Goal: Task Accomplishment & Management: Manage account settings

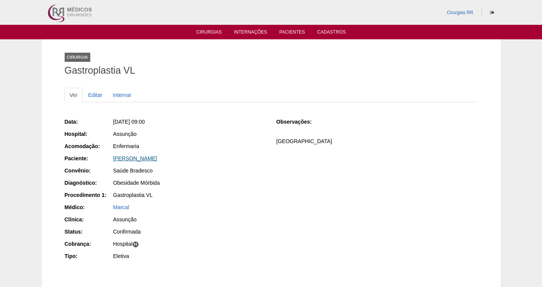
click at [135, 158] on link "[PERSON_NAME]" at bounding box center [135, 159] width 44 height 6
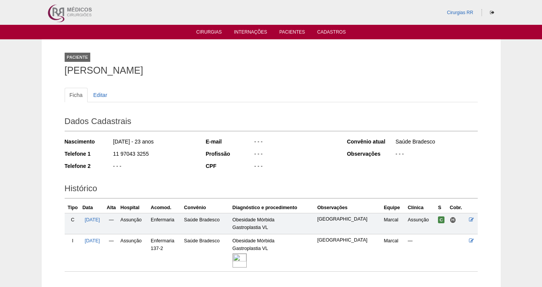
click at [242, 258] on img at bounding box center [239, 261] width 14 height 14
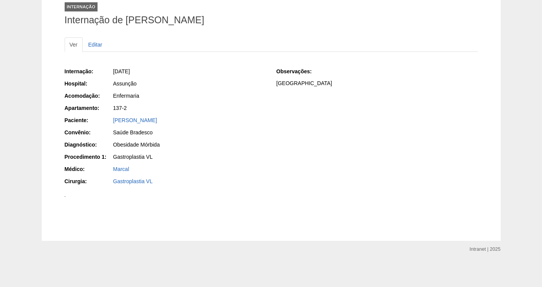
scroll to position [278, 0]
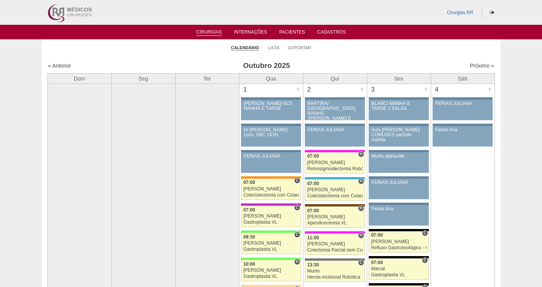
scroll to position [886, 0]
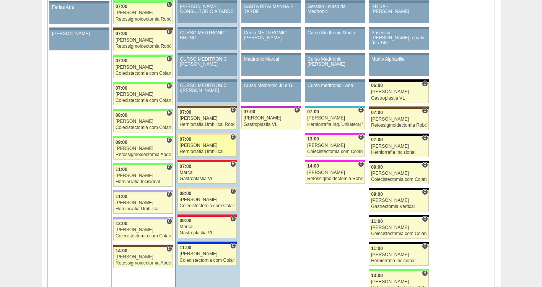
click at [200, 151] on div "Herniorrafia Umbilical" at bounding box center [207, 151] width 55 height 5
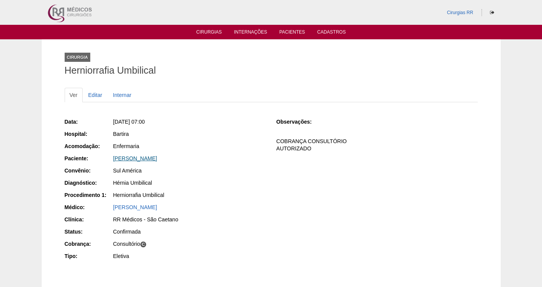
click at [147, 158] on link "[PERSON_NAME]" at bounding box center [135, 159] width 44 height 6
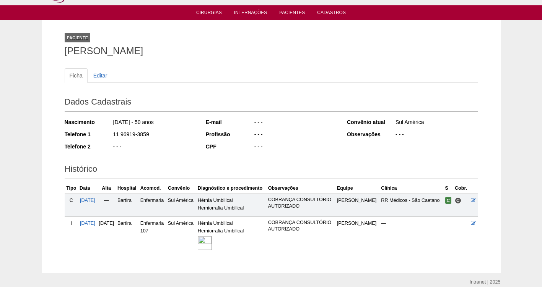
scroll to position [66, 0]
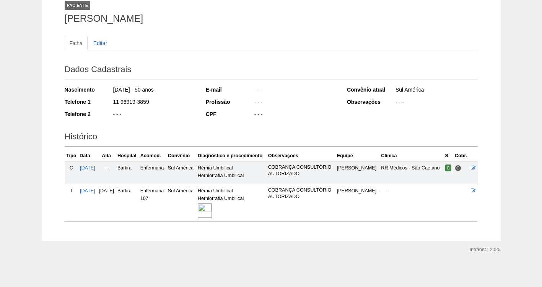
click at [212, 213] on img at bounding box center [205, 211] width 14 height 14
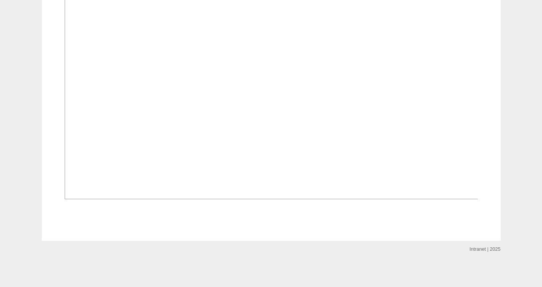
scroll to position [516, 0]
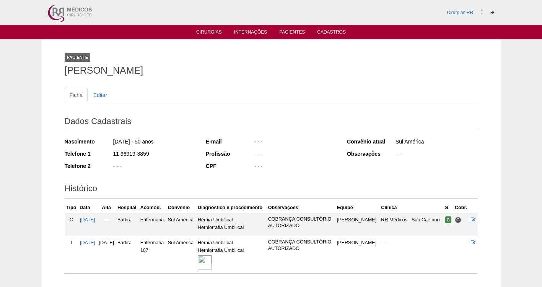
scroll to position [66, 0]
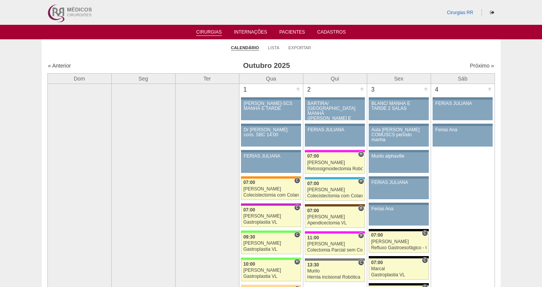
scroll to position [886, 0]
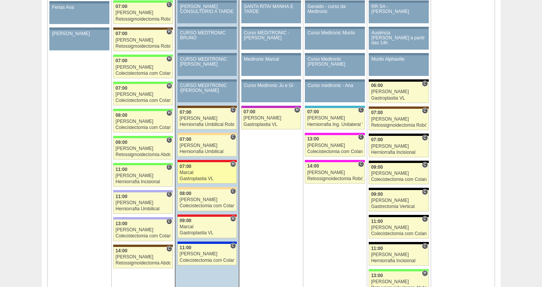
click at [199, 172] on div "Marcal" at bounding box center [207, 172] width 55 height 5
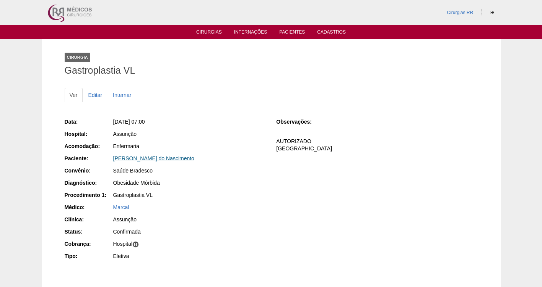
click at [140, 160] on link "[PERSON_NAME] do Nascimento" at bounding box center [153, 159] width 81 height 6
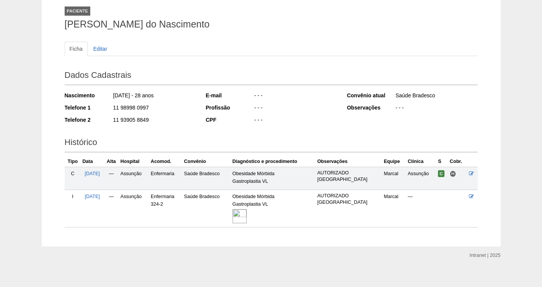
scroll to position [47, 0]
click at [243, 220] on img at bounding box center [239, 216] width 14 height 14
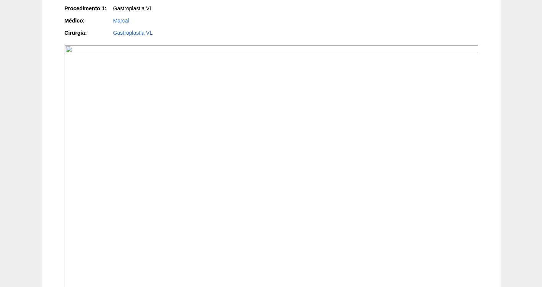
scroll to position [196, 0]
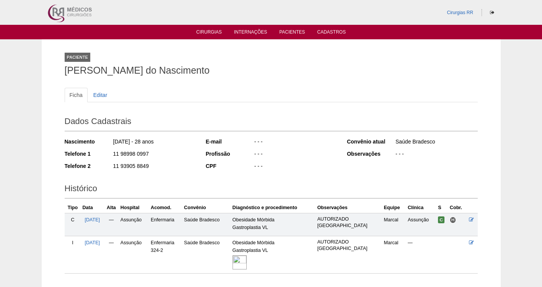
scroll to position [47, 0]
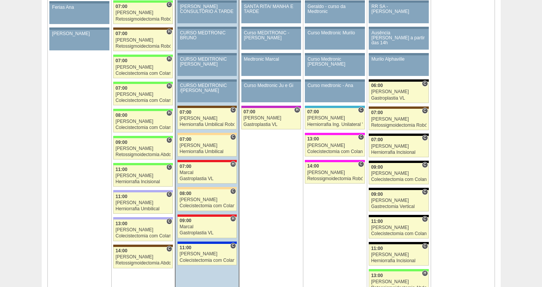
scroll to position [886, 0]
click at [207, 201] on div "[PERSON_NAME]" at bounding box center [207, 200] width 55 height 5
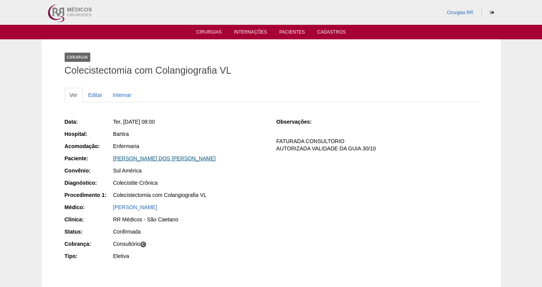
click at [140, 158] on link "[PERSON_NAME]" at bounding box center [164, 159] width 102 height 6
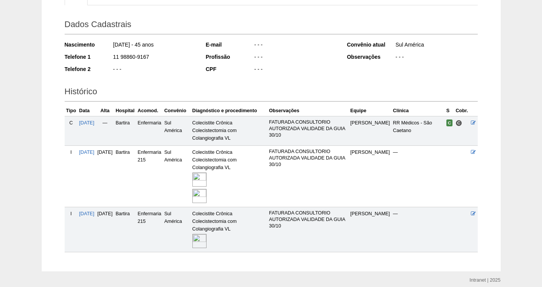
scroll to position [101, 0]
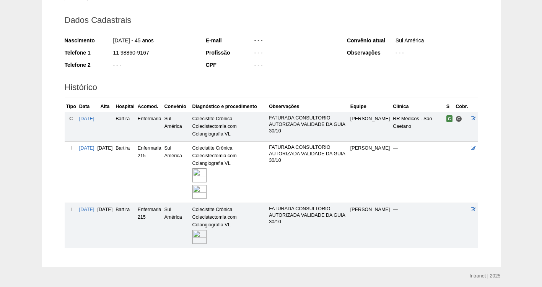
click at [206, 190] on img at bounding box center [199, 192] width 14 height 14
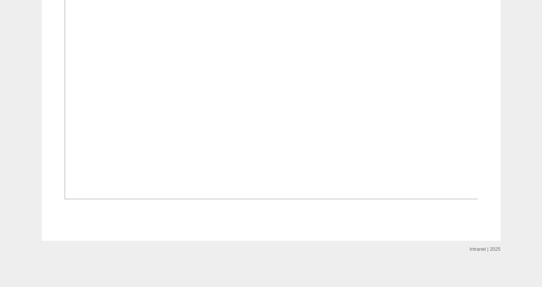
scroll to position [923, 0]
drag, startPoint x: 536, startPoint y: 237, endPoint x: 542, endPoint y: 274, distance: 37.9
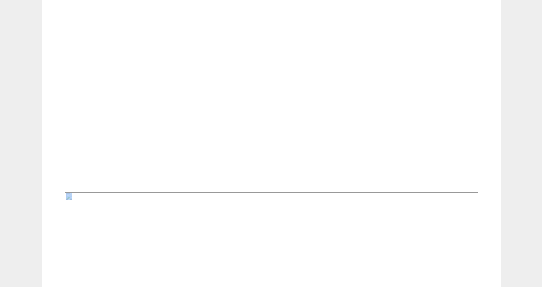
scroll to position [302, 0]
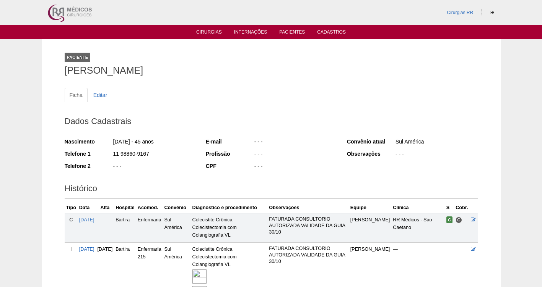
scroll to position [101, 0]
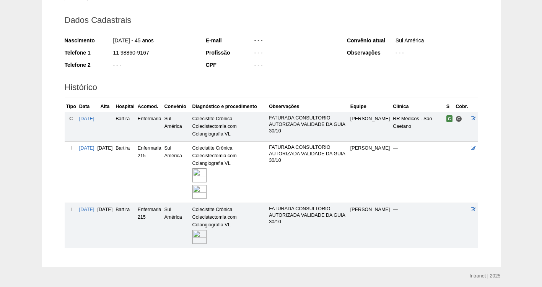
click at [206, 193] on img at bounding box center [199, 192] width 14 height 14
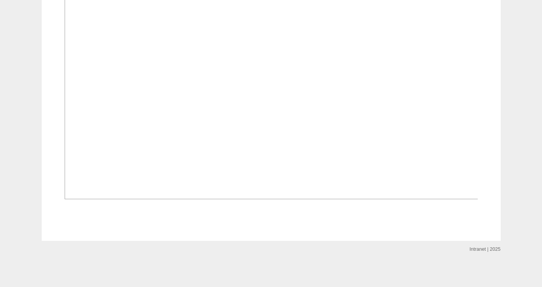
scroll to position [819, 0]
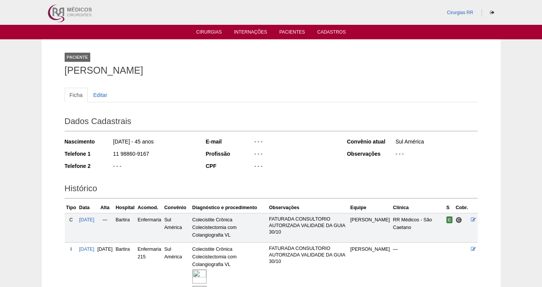
scroll to position [101, 0]
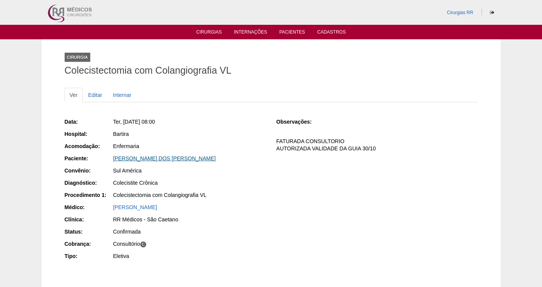
click at [142, 159] on link "[PERSON_NAME]" at bounding box center [164, 159] width 102 height 6
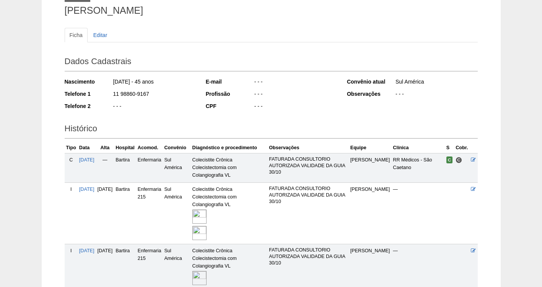
scroll to position [68, 0]
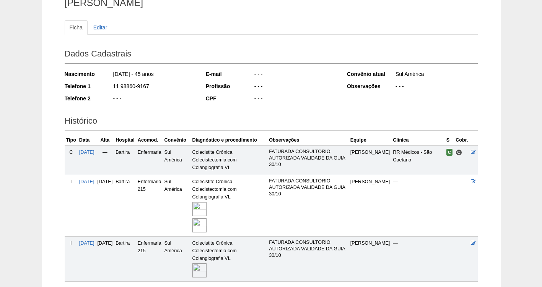
click at [206, 226] on img at bounding box center [199, 226] width 14 height 14
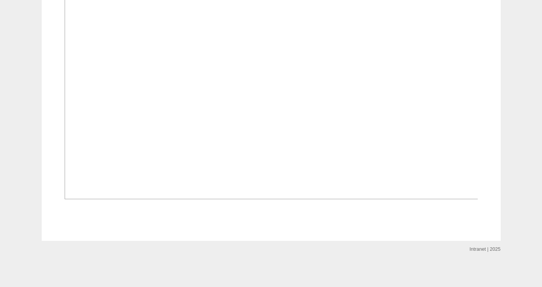
scroll to position [963, 0]
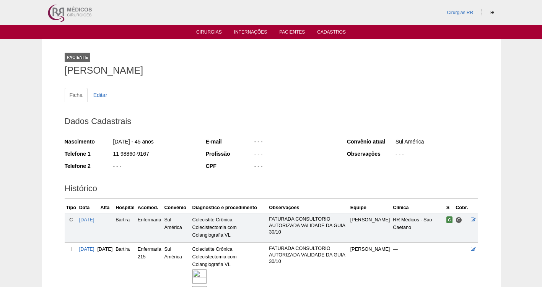
scroll to position [68, 0]
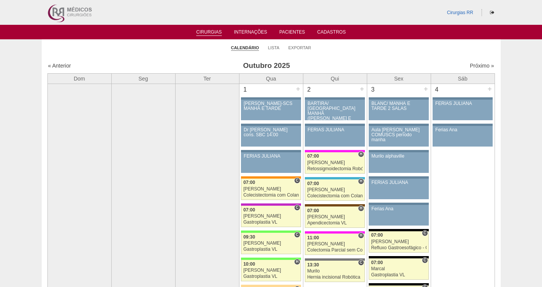
scroll to position [886, 0]
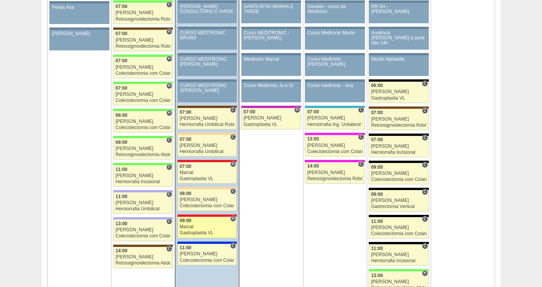
click at [188, 230] on div "Marcal" at bounding box center [207, 227] width 55 height 5
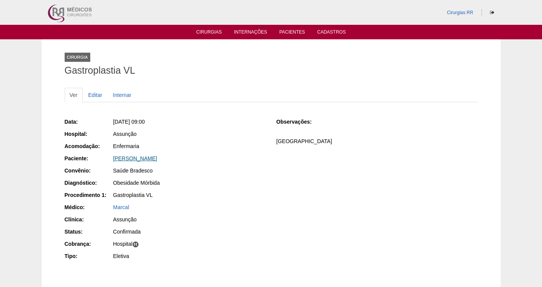
click at [132, 158] on link "[PERSON_NAME]" at bounding box center [135, 159] width 44 height 6
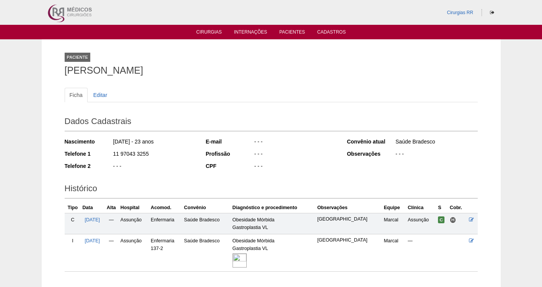
click at [245, 258] on img at bounding box center [239, 261] width 14 height 14
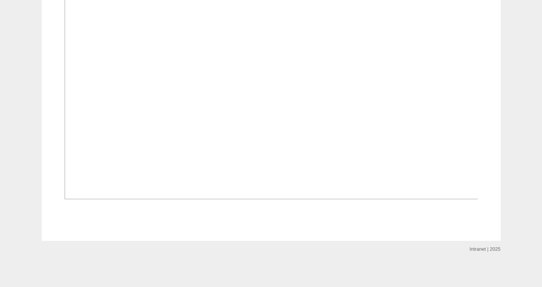
scroll to position [379, 0]
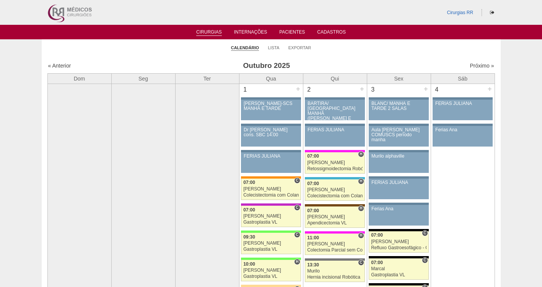
scroll to position [886, 0]
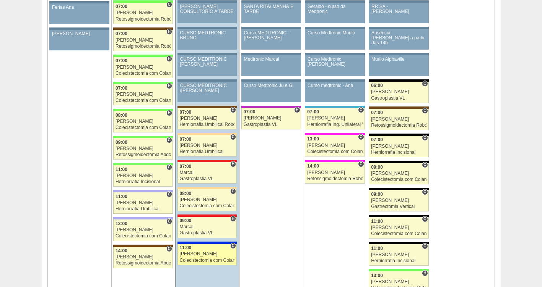
click at [191, 255] on div "Felipe Rossi" at bounding box center [207, 254] width 55 height 5
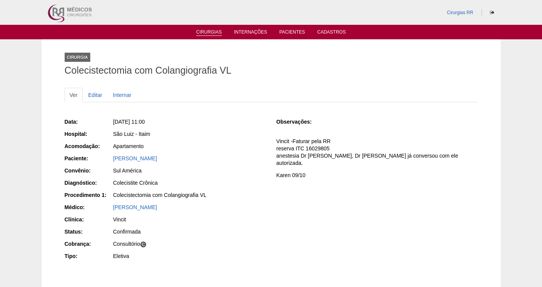
click at [206, 33] on link "Cirurgias" at bounding box center [209, 32] width 26 height 6
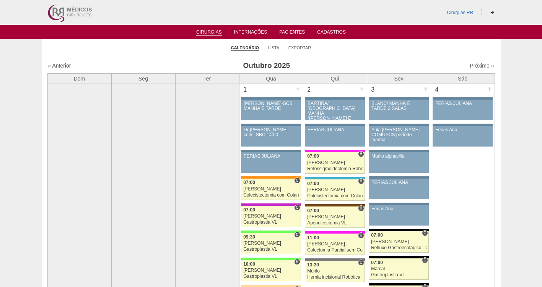
click at [475, 68] on link "Próximo »" at bounding box center [481, 66] width 24 height 6
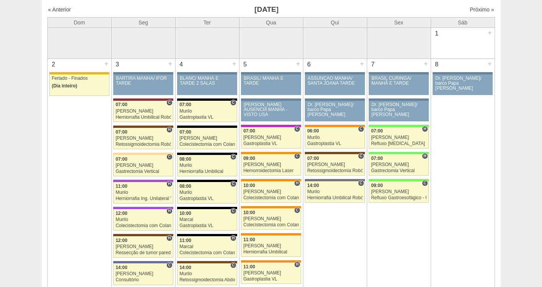
scroll to position [115, 0]
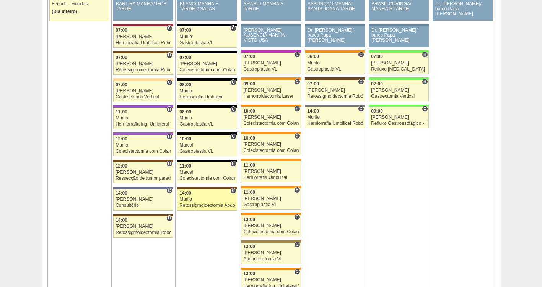
click at [190, 198] on div "Murilo" at bounding box center [206, 199] width 55 height 5
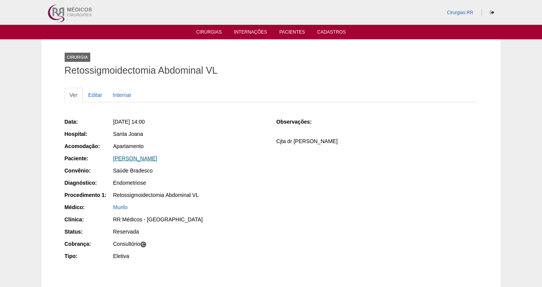
click at [141, 157] on link "[PERSON_NAME]" at bounding box center [135, 159] width 44 height 6
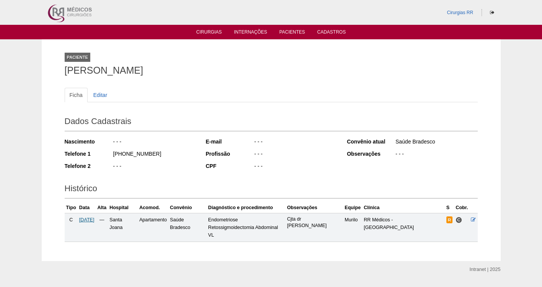
click at [91, 218] on span "[DATE]" at bounding box center [86, 219] width 15 height 5
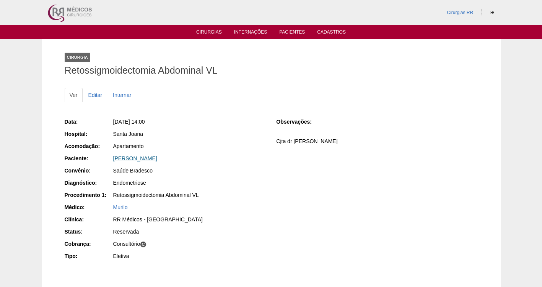
click at [143, 159] on link "[PERSON_NAME]" at bounding box center [135, 159] width 44 height 6
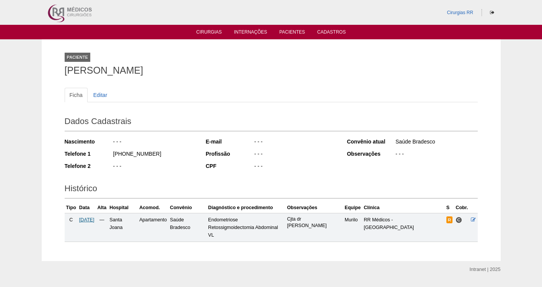
click at [89, 221] on span "04/11/2025" at bounding box center [86, 219] width 15 height 5
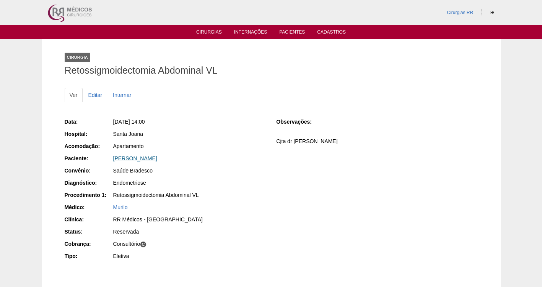
click at [152, 157] on link "Tamires Da Silva Amorim" at bounding box center [135, 159] width 44 height 6
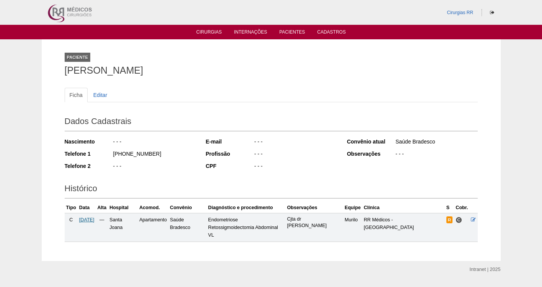
click at [93, 219] on span "04/11/2025" at bounding box center [86, 219] width 15 height 5
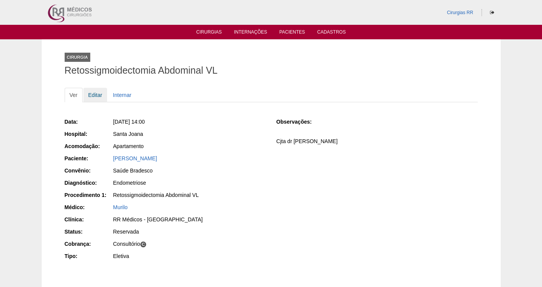
click at [96, 92] on link "Editar" at bounding box center [95, 95] width 24 height 15
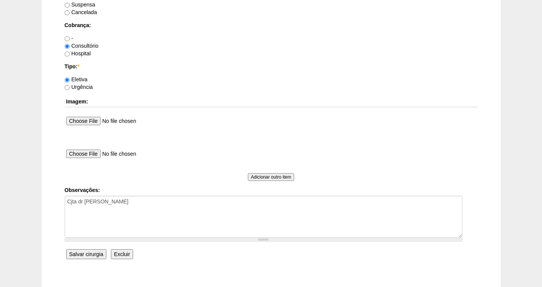
scroll to position [649, 0]
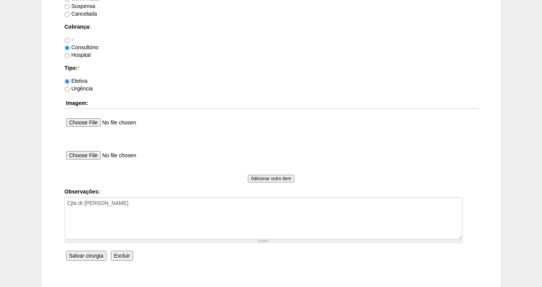
click at [86, 7] on label "Suspensa" at bounding box center [80, 6] width 31 height 6
click at [70, 7] on input "Suspensa" at bounding box center [67, 6] width 5 height 5
radio input "true"
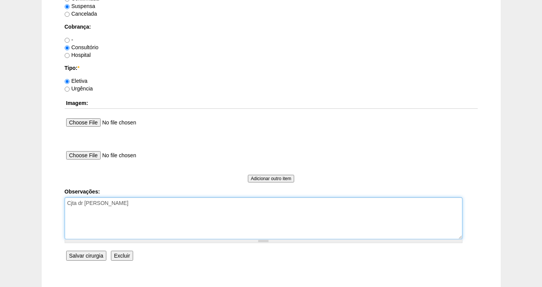
click at [148, 208] on textarea "Cjta dr [PERSON_NAME]" at bounding box center [264, 219] width 398 height 42
type textarea "Cjta dr pedro gineco PACIENTE VAI OPERAR EM JANEIRO"
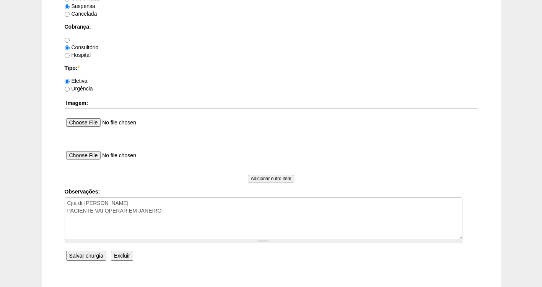
click at [86, 257] on input "Salvar cirurgia" at bounding box center [86, 256] width 40 height 10
click at [92, 255] on input "Salvar cirurgia" at bounding box center [86, 256] width 40 height 10
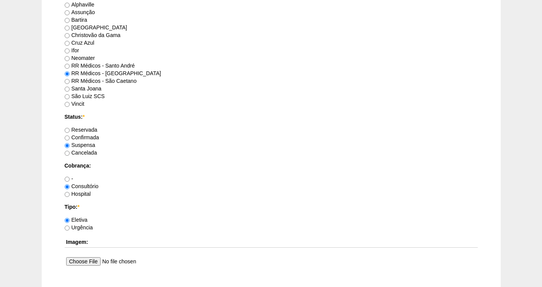
scroll to position [566, 0]
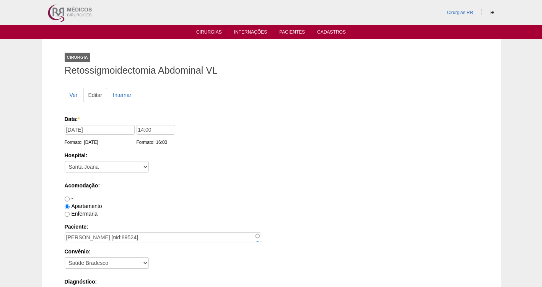
scroll to position [649, 0]
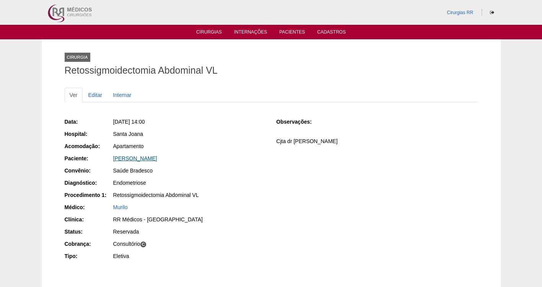
click at [139, 158] on link "[PERSON_NAME]" at bounding box center [135, 159] width 44 height 6
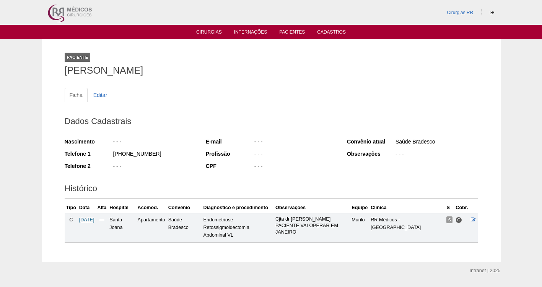
click at [87, 222] on span "04/11/2025" at bounding box center [86, 219] width 15 height 5
